Goal: Transaction & Acquisition: Purchase product/service

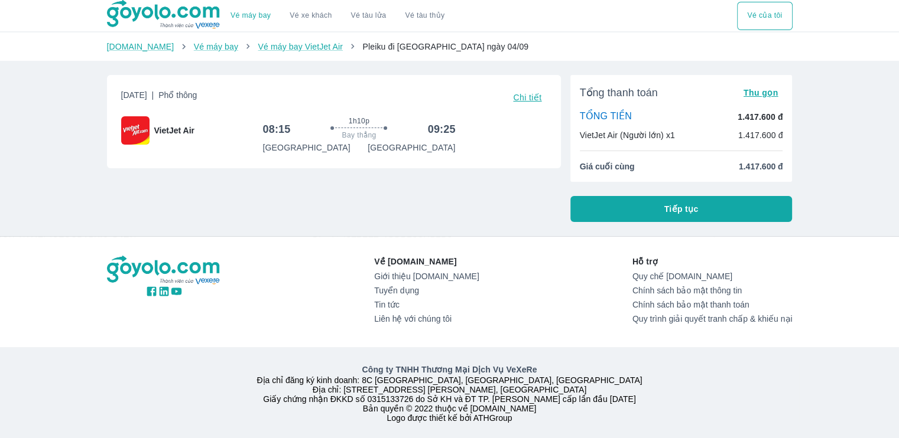
click at [430, 205] on div "[DATE] | Phổ thông Chi tiết VietJet Air 08:15 1h10p Bay thẳng 09:25 [GEOGRAPHIC…" at bounding box center [328, 144] width 463 height 157
click at [534, 99] on span "Chi tiết" at bounding box center [527, 97] width 28 height 9
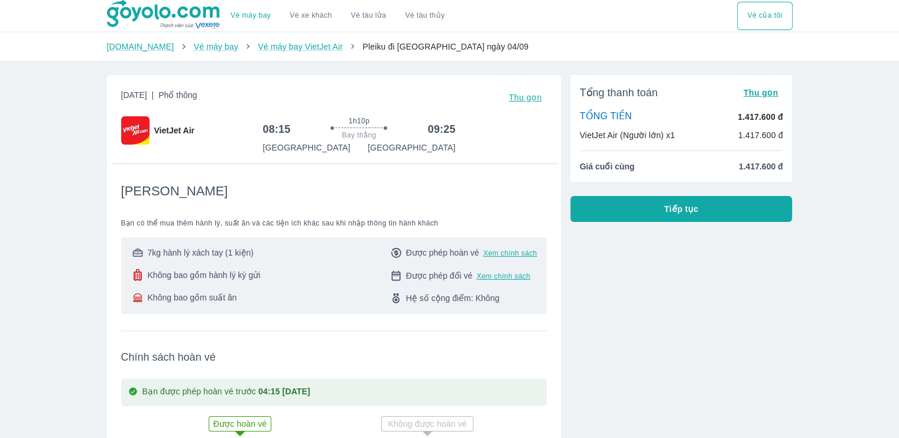
click at [534, 99] on span "Thu gọn" at bounding box center [525, 97] width 33 height 9
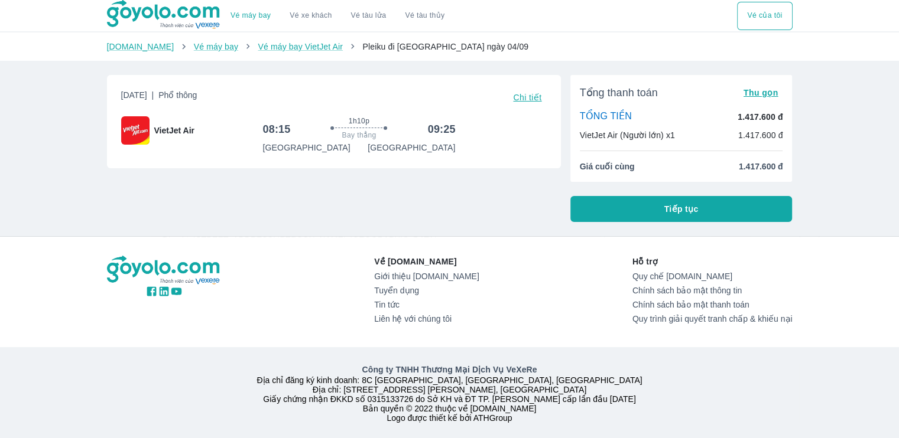
click at [534, 99] on span "Chi tiết" at bounding box center [527, 97] width 28 height 9
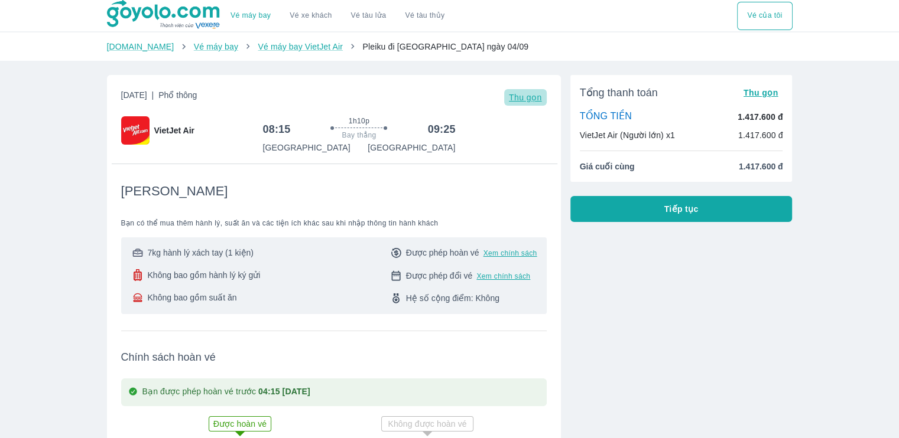
click at [534, 99] on span "Thu gọn" at bounding box center [525, 97] width 33 height 9
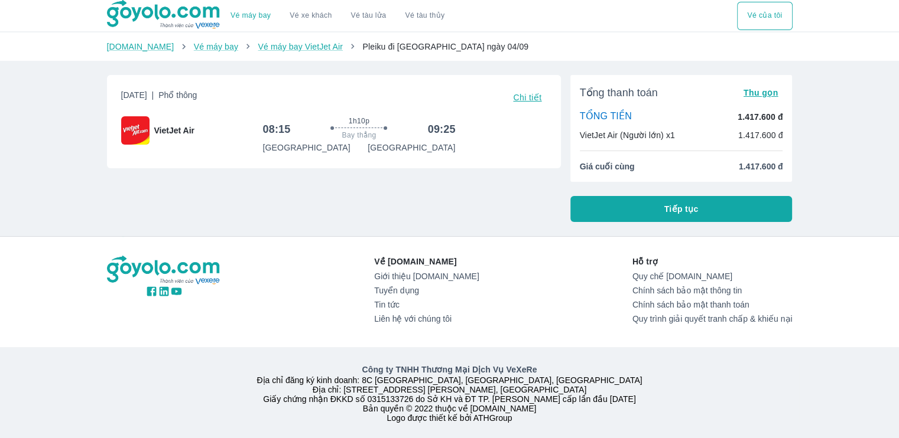
click at [655, 215] on button "Tiếp tục" at bounding box center [681, 209] width 222 height 26
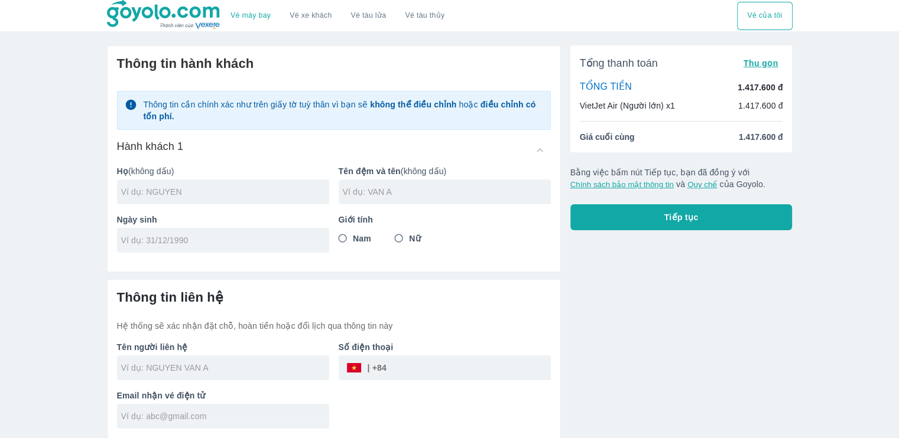
click at [283, 191] on input "text" at bounding box center [225, 192] width 208 height 12
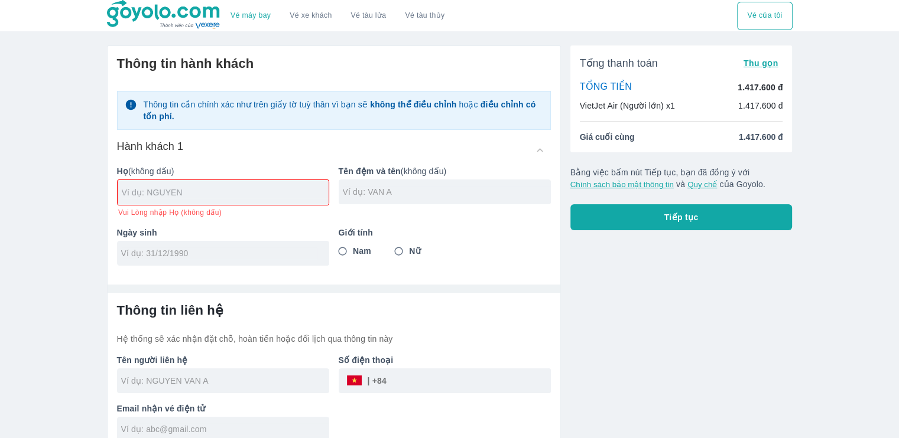
type input "N"
click at [283, 191] on input "text" at bounding box center [225, 193] width 207 height 12
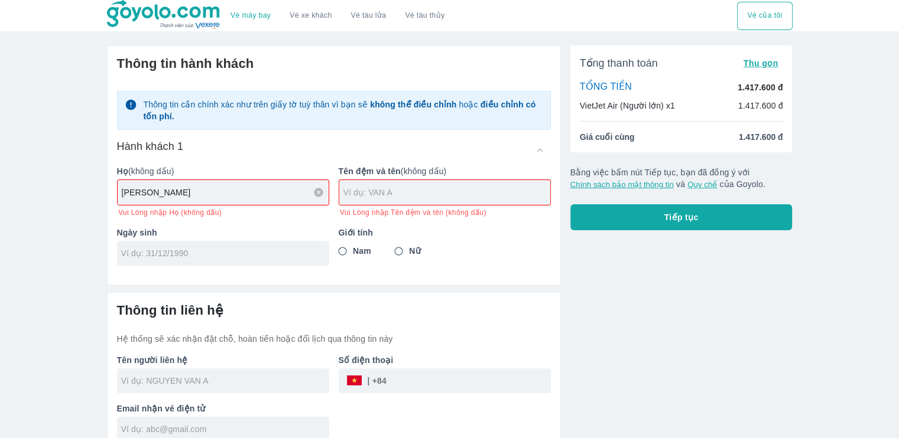
type input "[PERSON_NAME]"
drag, startPoint x: 445, startPoint y: 194, endPoint x: 421, endPoint y: 200, distance: 24.9
click at [444, 194] on input "text" at bounding box center [446, 193] width 207 height 12
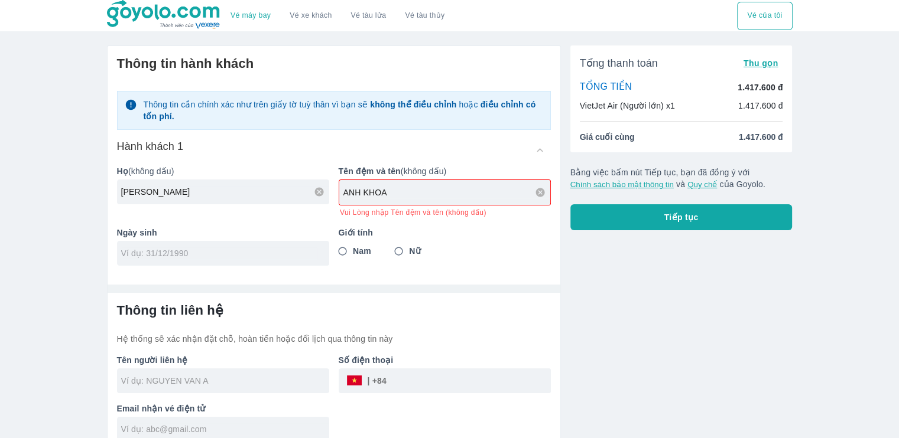
type input "ANH KHOA"
click at [234, 256] on div "Thông tin hành khách Thông tin cần chính xác như trên giấy tờ tuỳ thân vì bạn s…" at bounding box center [334, 160] width 453 height 229
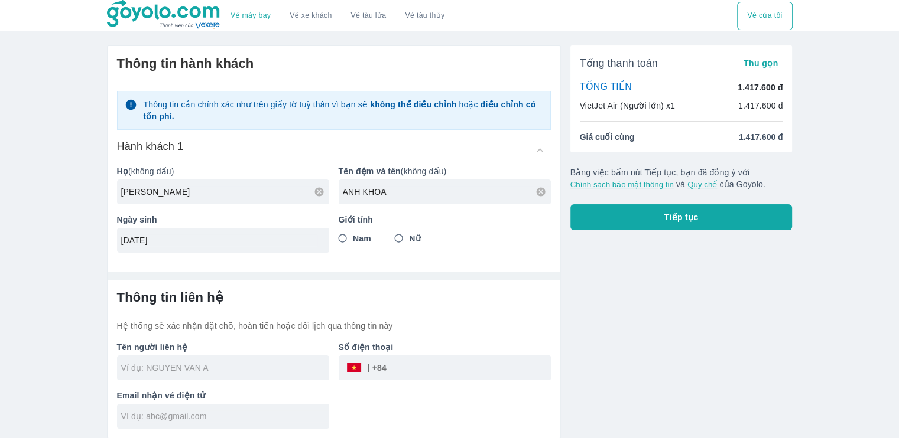
type input "[DATE]"
click at [368, 236] on span "Nam" at bounding box center [362, 239] width 18 height 12
click at [353, 236] on input "Nam" at bounding box center [342, 238] width 21 height 21
radio input "true"
click at [164, 378] on div at bounding box center [223, 368] width 212 height 25
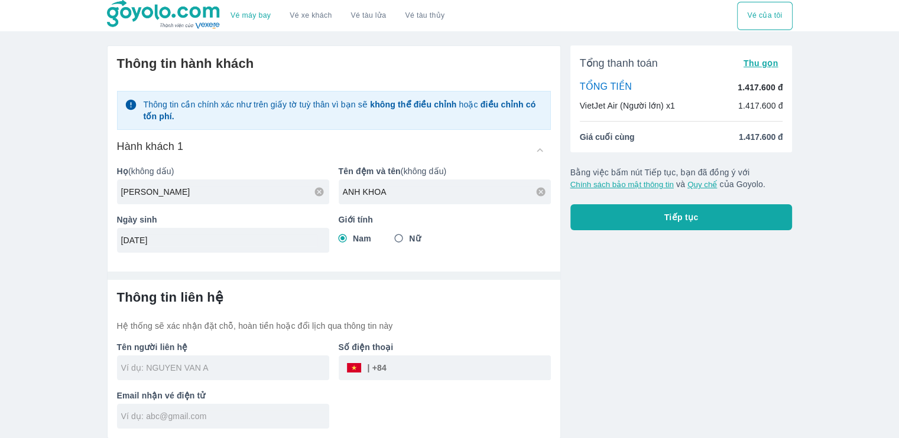
type input "[PERSON_NAME]"
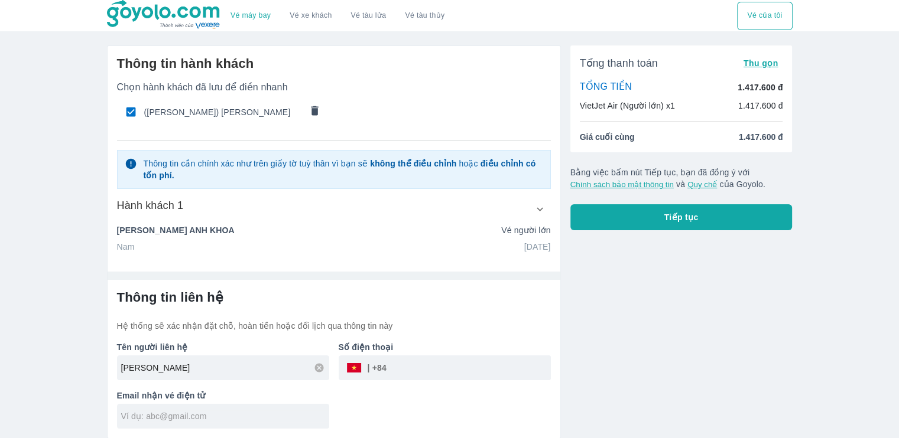
click at [428, 373] on input "tel" at bounding box center [468, 368] width 164 height 28
type input "0989645361"
type input "[EMAIL_ADDRESS][DOMAIN_NAME]"
click at [684, 222] on span "Tiếp tục" at bounding box center [681, 218] width 34 height 12
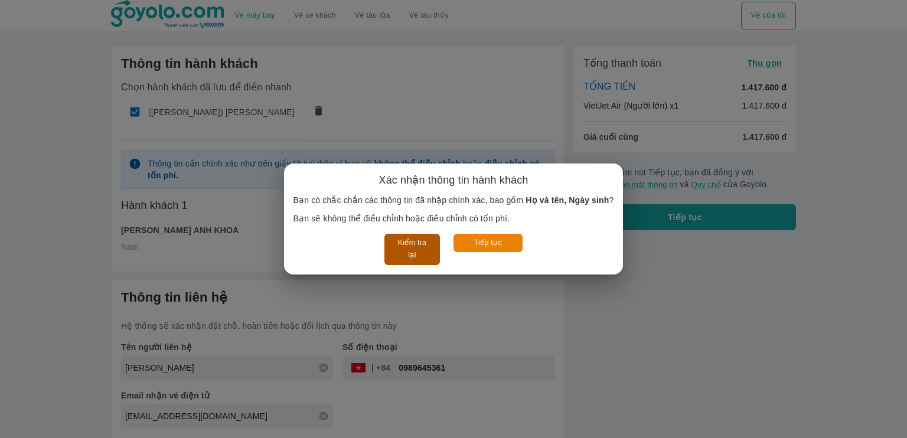
click at [402, 246] on button "Kiểm tra lại" at bounding box center [412, 249] width 55 height 31
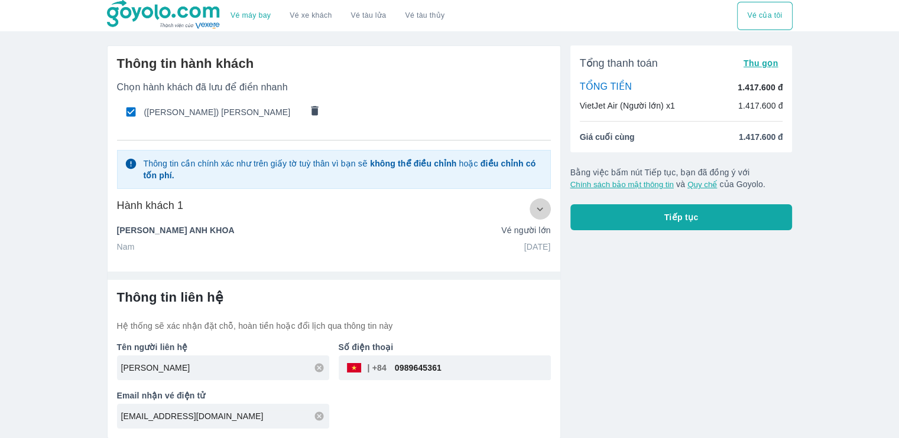
click at [540, 210] on icon "button" at bounding box center [539, 209] width 6 height 4
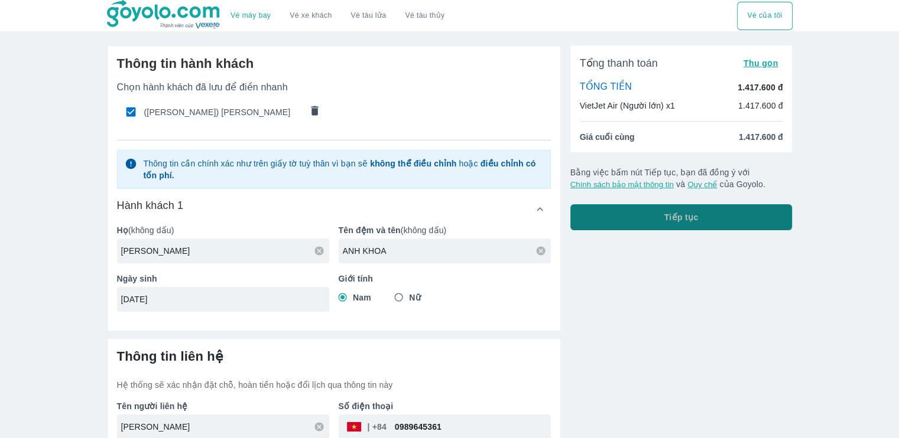
click at [685, 217] on span "Tiếp tục" at bounding box center [681, 218] width 34 height 12
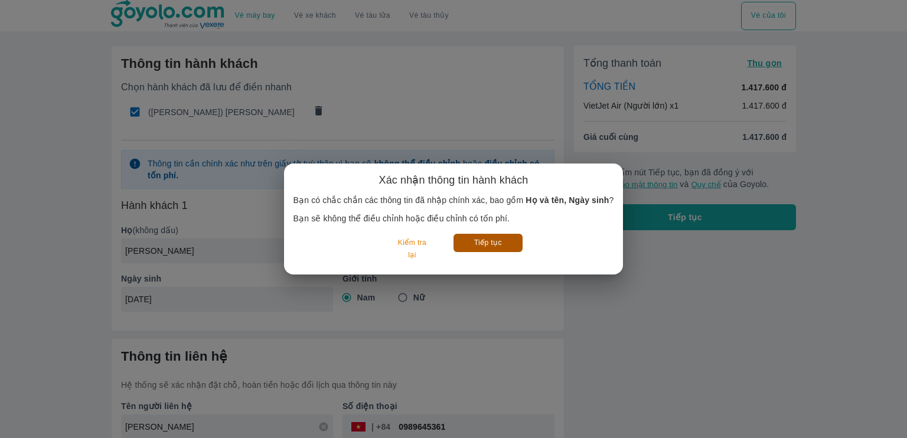
click at [492, 250] on button "Tiếp tục" at bounding box center [488, 243] width 69 height 18
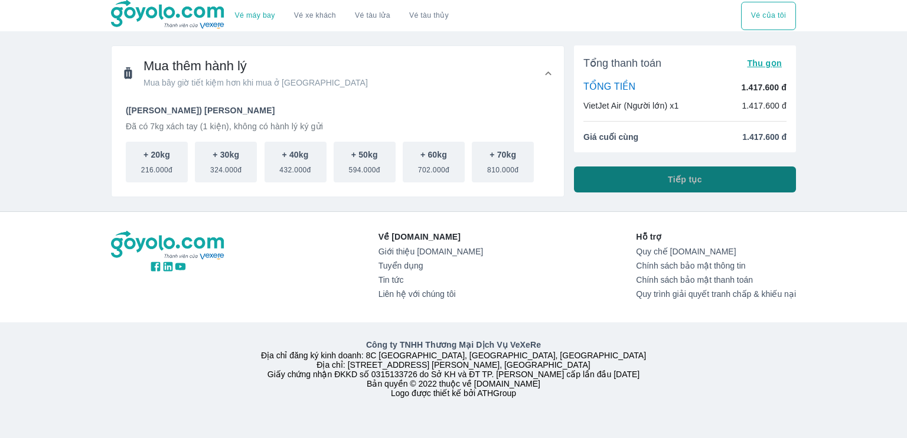
click at [725, 180] on button "Tiếp tục" at bounding box center [685, 180] width 222 height 26
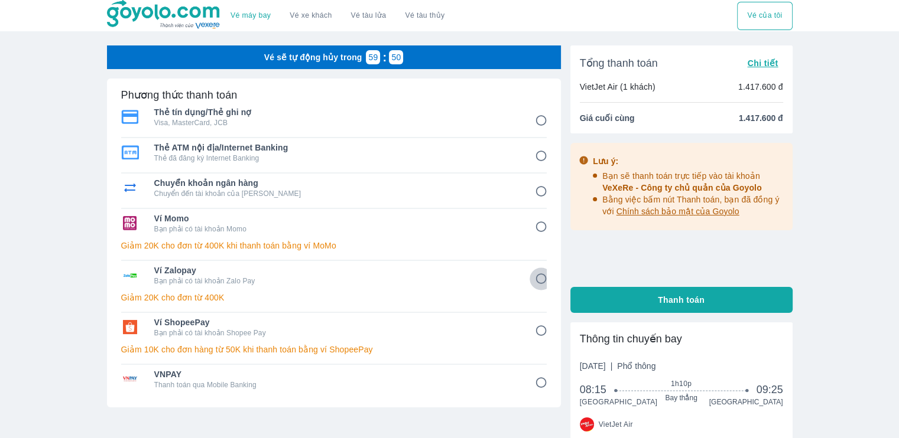
click at [540, 284] on input "5" at bounding box center [540, 279] width 23 height 23
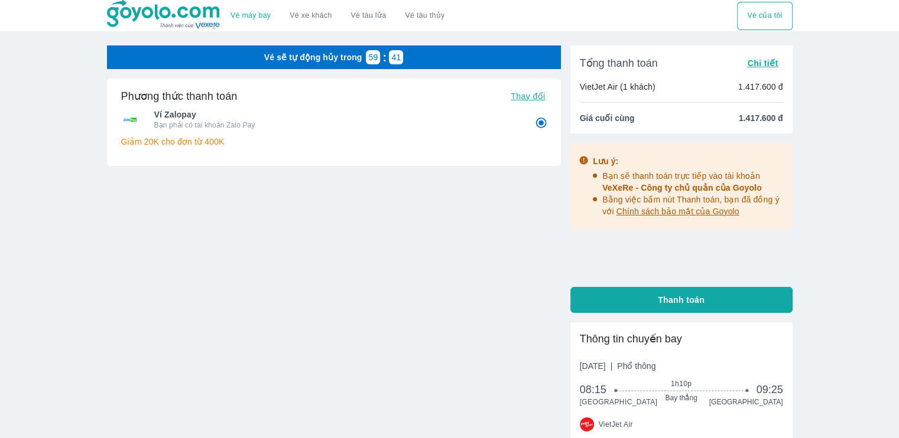
click at [741, 299] on button "Thanh toán" at bounding box center [681, 300] width 222 height 26
radio input "true"
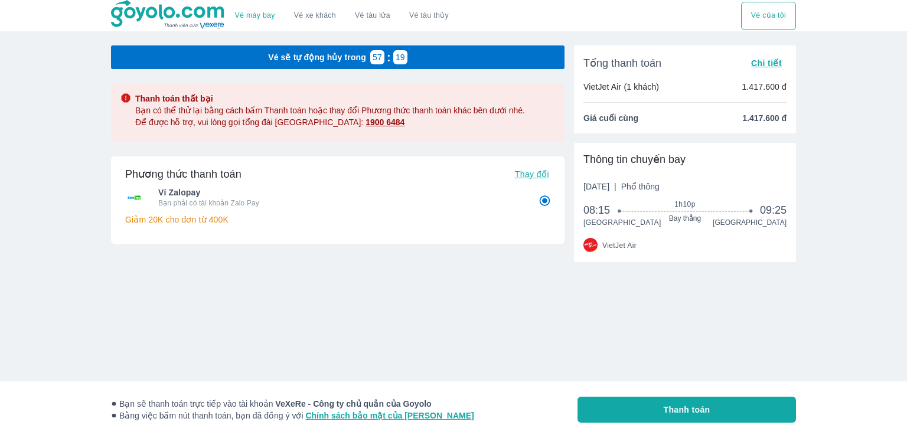
click at [532, 174] on span "Thay đổi" at bounding box center [532, 174] width 34 height 9
radio input "false"
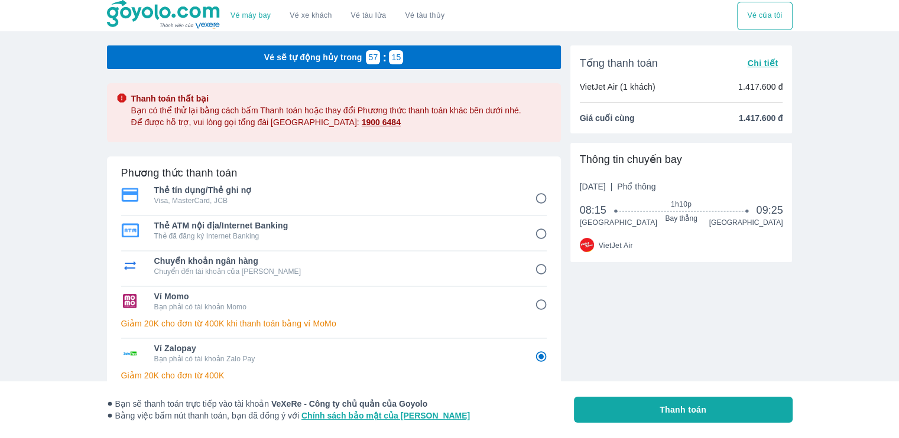
click at [540, 300] on input "4" at bounding box center [540, 305] width 23 height 23
radio input "false"
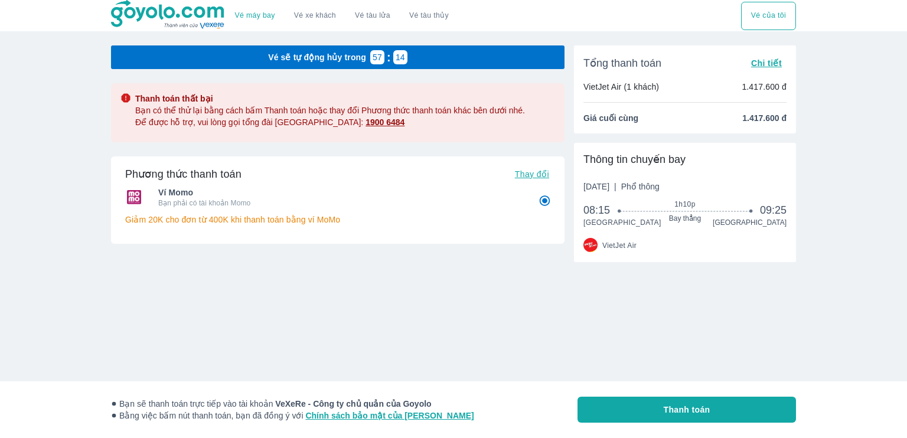
click at [542, 170] on span "Thay đổi" at bounding box center [532, 174] width 34 height 9
radio input "true"
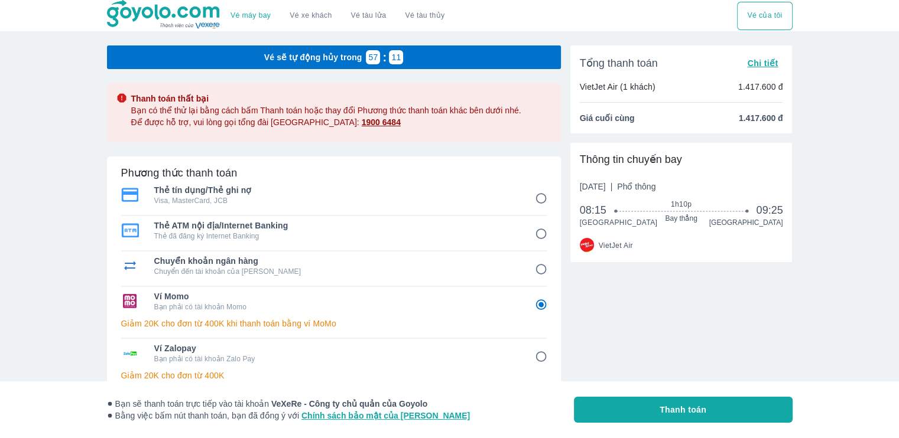
click at [685, 408] on span "Thanh toán" at bounding box center [682, 410] width 47 height 12
radio input "false"
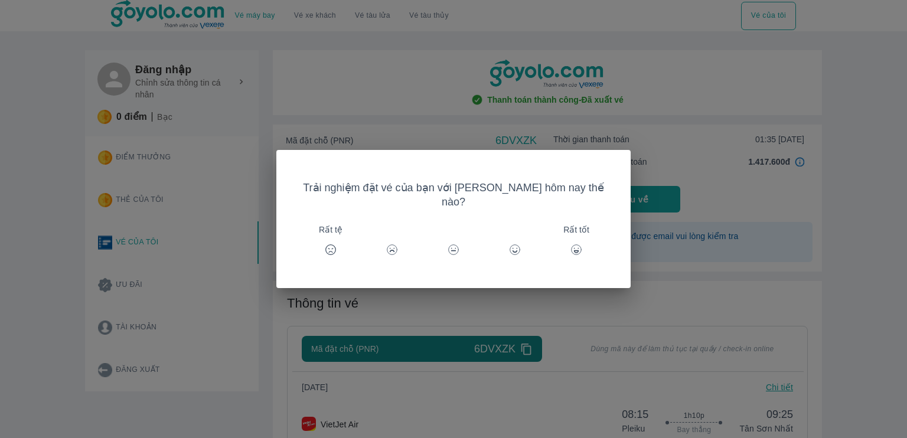
click at [724, 139] on div "Trải nghiệm đặt vé của bạn với Goyolo hôm nay thế nào? Rất tệ Rất tốt" at bounding box center [453, 219] width 907 height 438
